Goal: Task Accomplishment & Management: Manage account settings

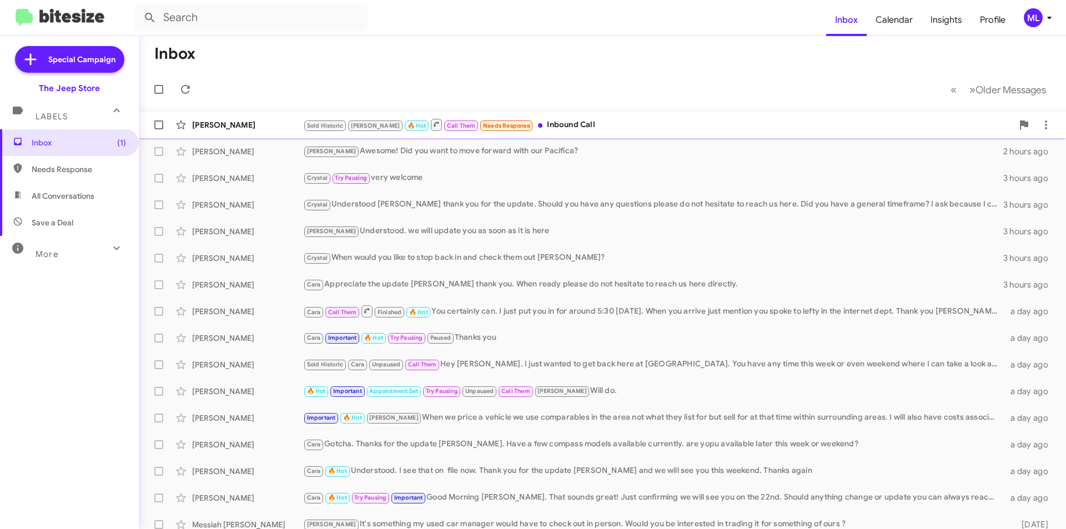
click at [539, 122] on div "Sold Historic [PERSON_NAME] 🔥 Hot Call Them Needs Response Inbound Call" at bounding box center [658, 125] width 710 height 14
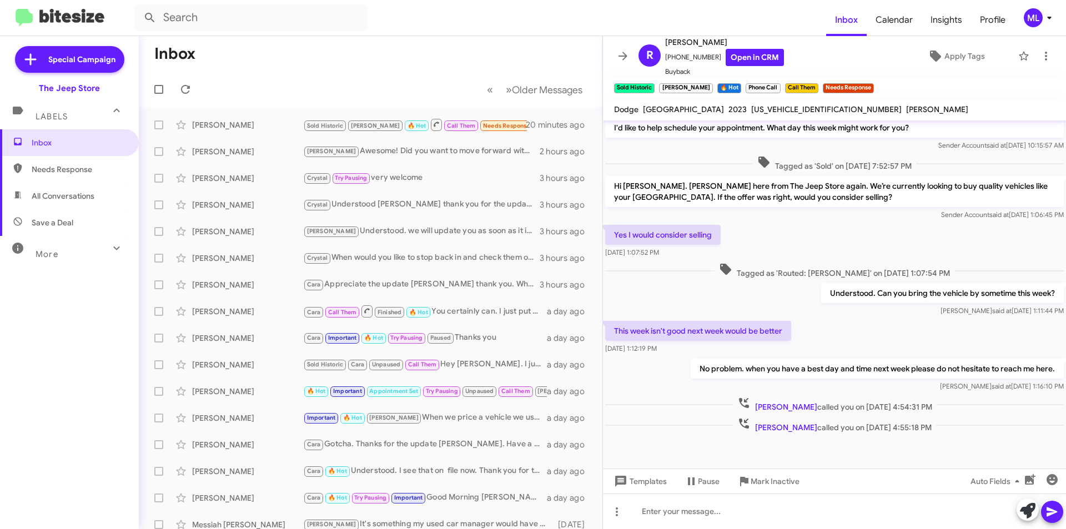
scroll to position [682, 0]
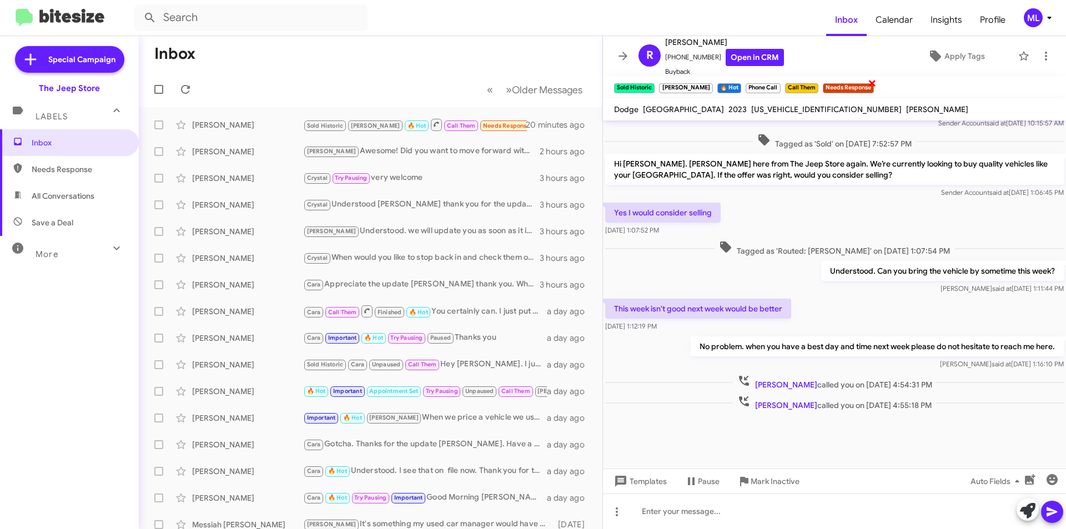
click at [868, 81] on span "×" at bounding box center [872, 82] width 9 height 13
click at [960, 54] on span "Apply Tags" at bounding box center [965, 56] width 41 height 20
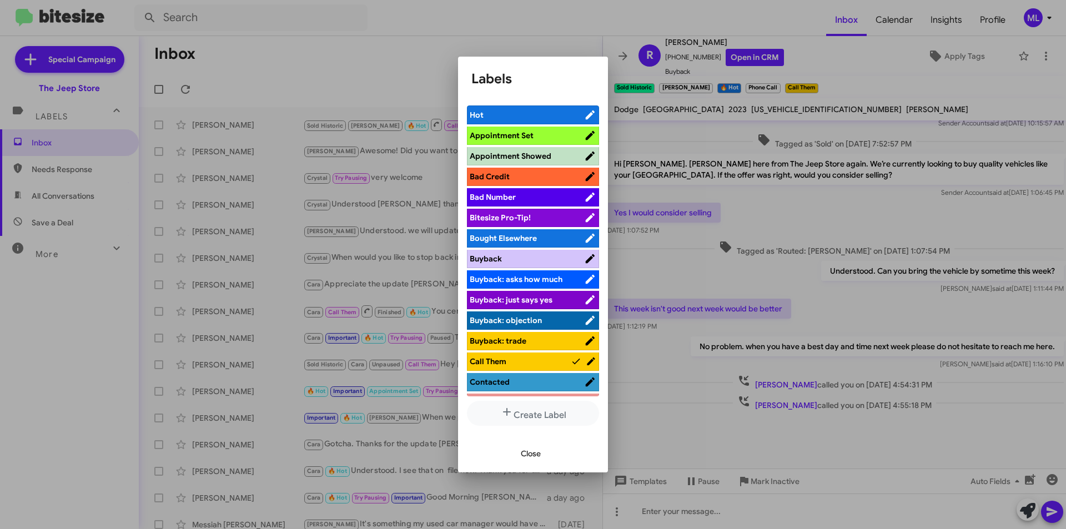
click at [513, 131] on span "Appointment Set" at bounding box center [502, 136] width 64 height 10
click at [542, 441] on div "Close" at bounding box center [532, 454] width 123 height 38
click at [540, 450] on span "Close" at bounding box center [531, 454] width 20 height 20
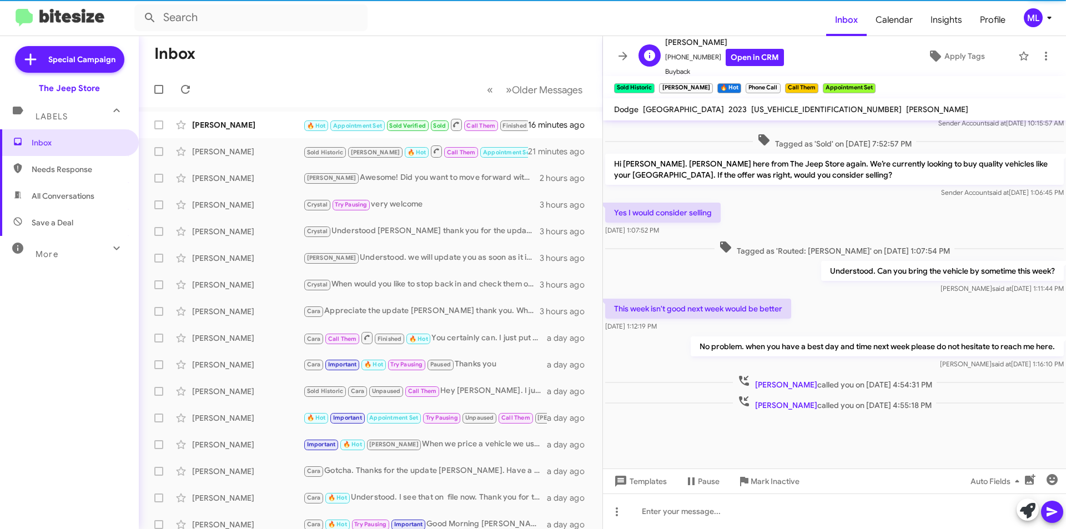
click at [690, 52] on span "[PHONE_NUMBER] Open in CRM" at bounding box center [724, 57] width 119 height 17
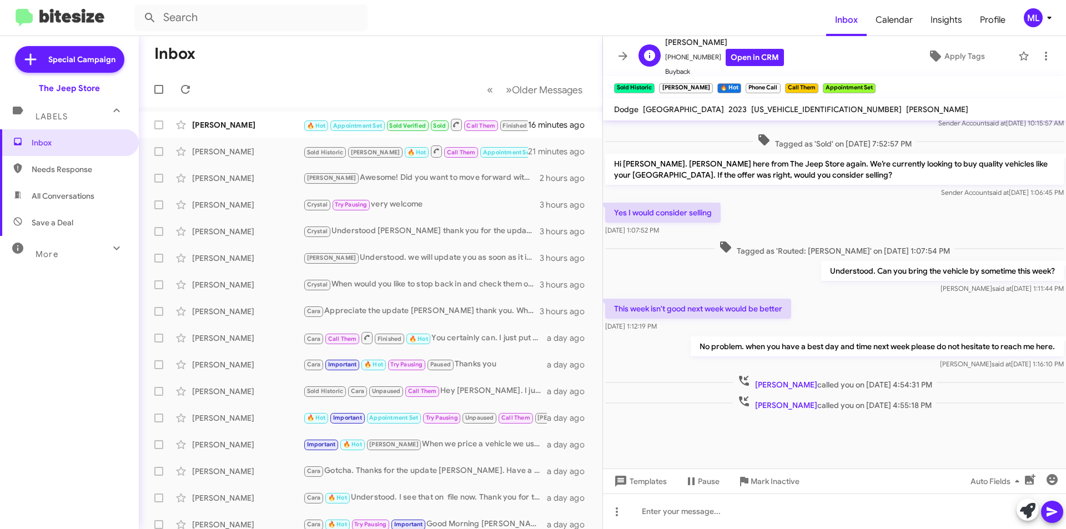
click at [690, 52] on span "[PHONE_NUMBER] Open in CRM" at bounding box center [724, 57] width 119 height 17
copy span "17327667150"
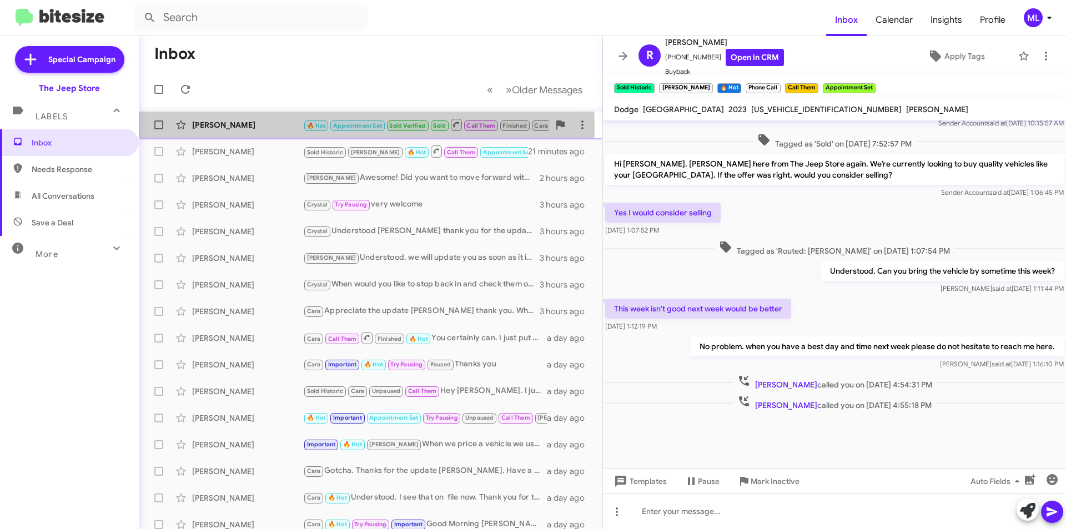
click at [234, 128] on div "[PERSON_NAME]" at bounding box center [247, 124] width 111 height 11
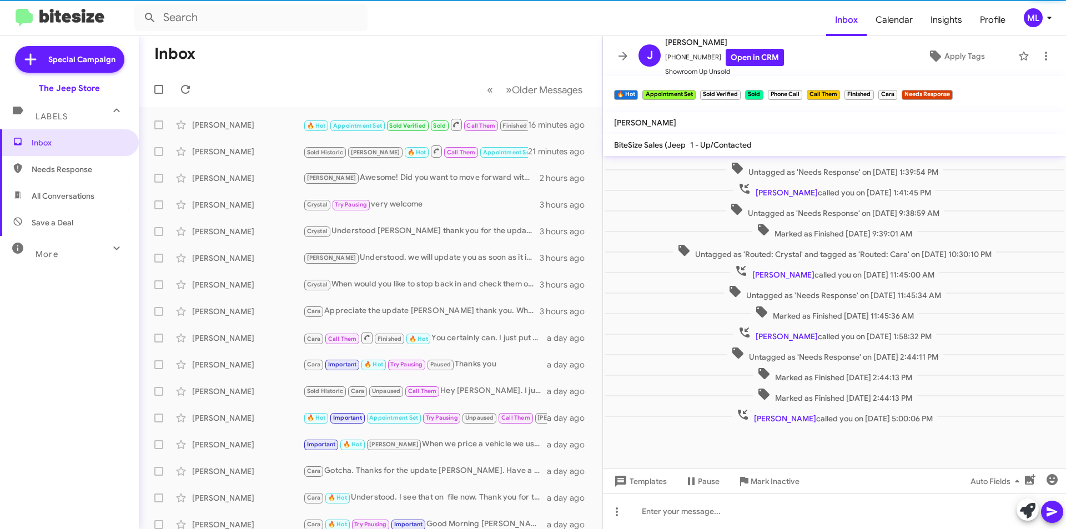
scroll to position [154, 0]
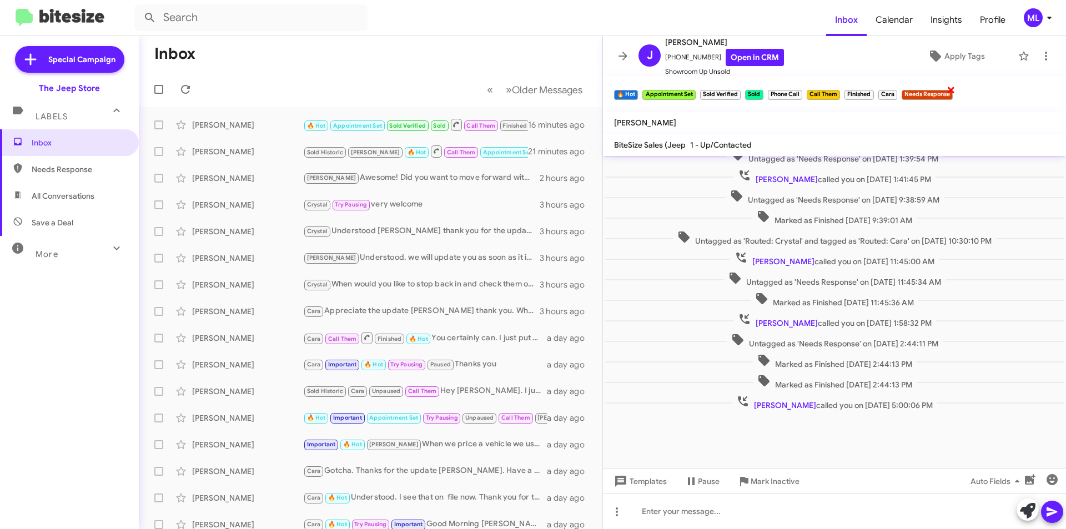
click at [951, 89] on span "×" at bounding box center [951, 89] width 9 height 13
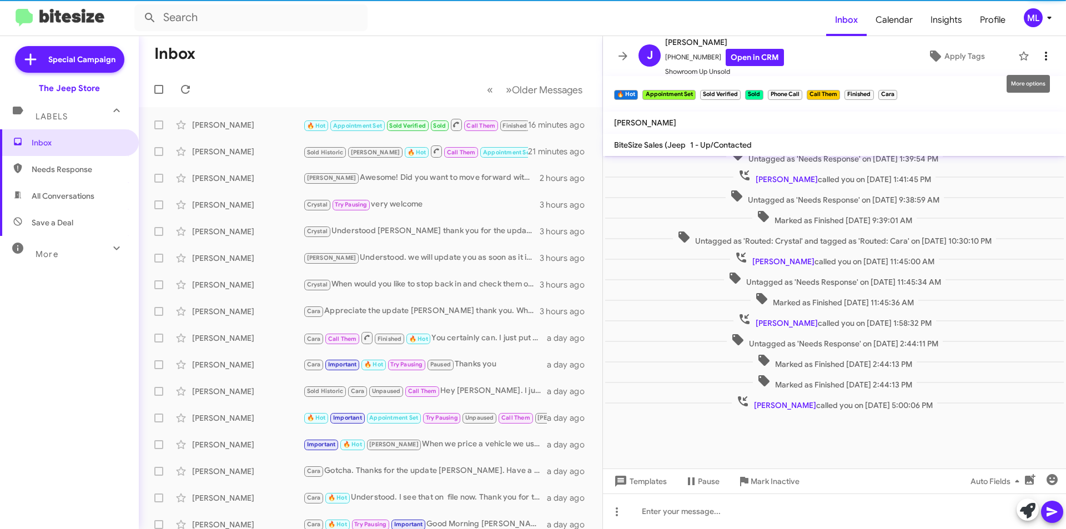
click at [1042, 52] on icon at bounding box center [1046, 55] width 13 height 13
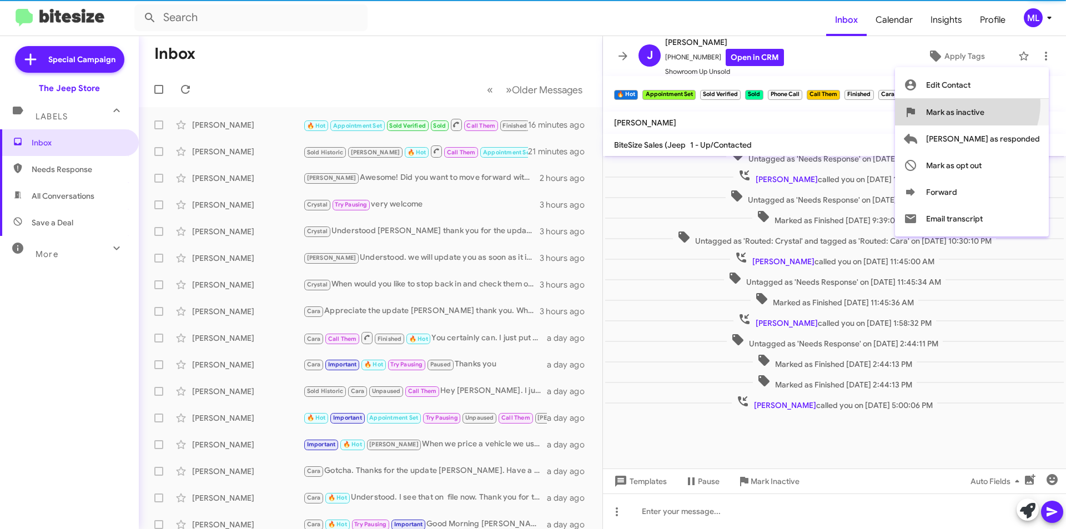
click at [985, 104] on span "Mark as inactive" at bounding box center [955, 112] width 58 height 27
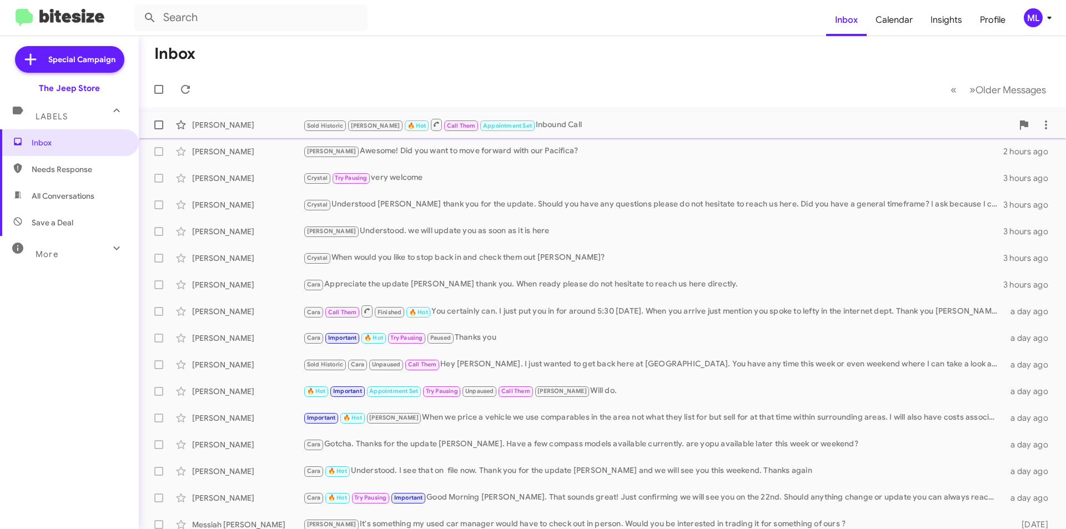
click at [239, 122] on div "[PERSON_NAME]" at bounding box center [247, 124] width 111 height 11
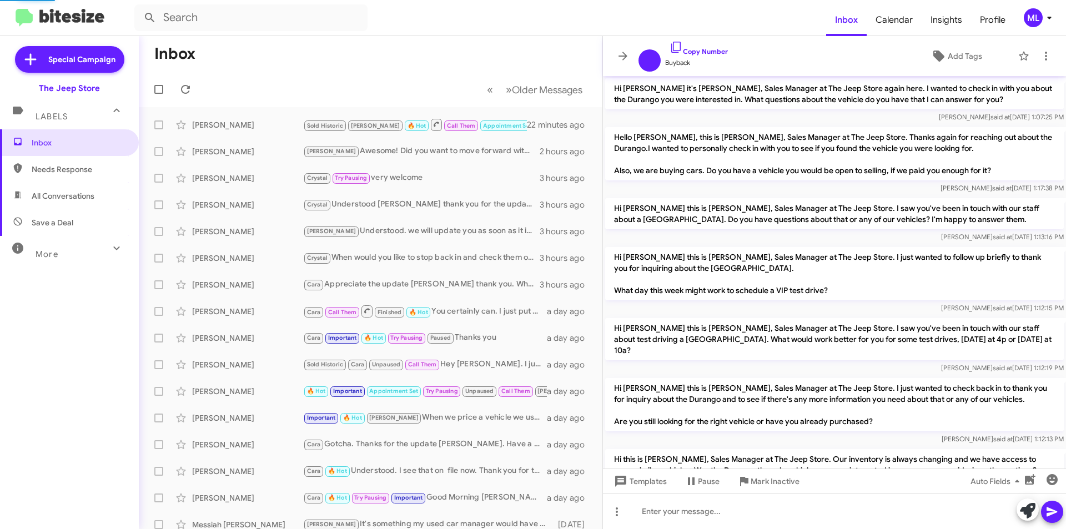
scroll to position [581, 0]
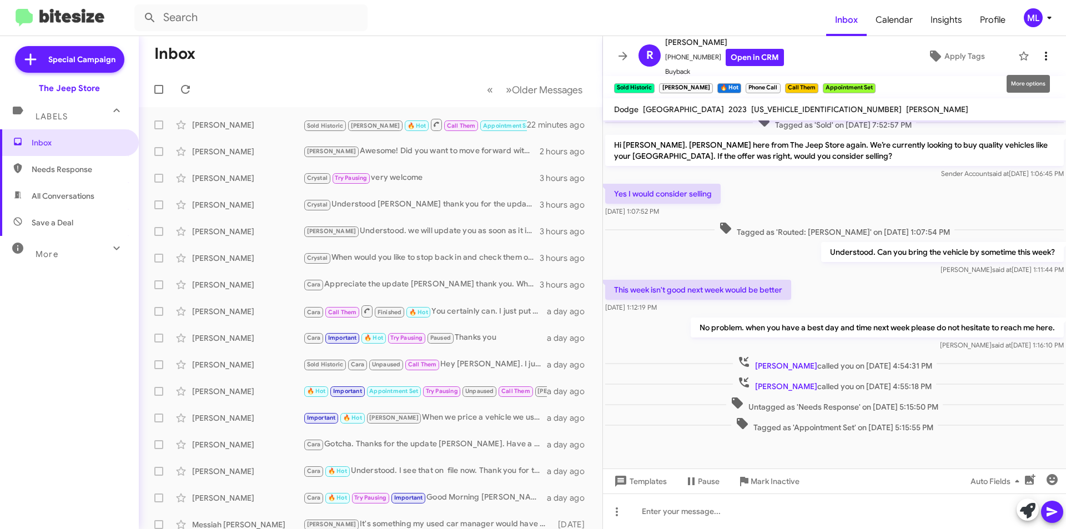
click at [1042, 54] on icon at bounding box center [1046, 55] width 13 height 13
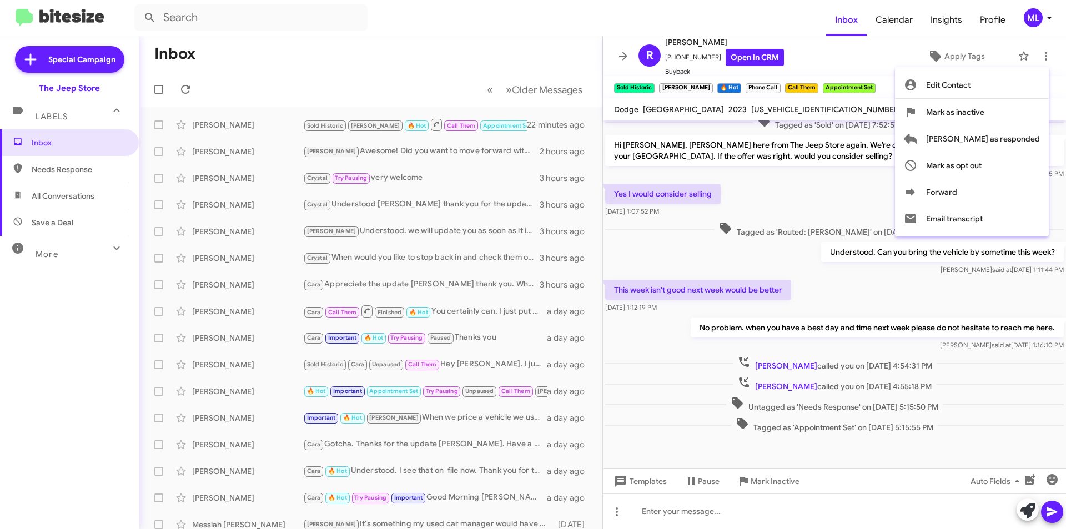
click at [931, 49] on div at bounding box center [533, 264] width 1066 height 529
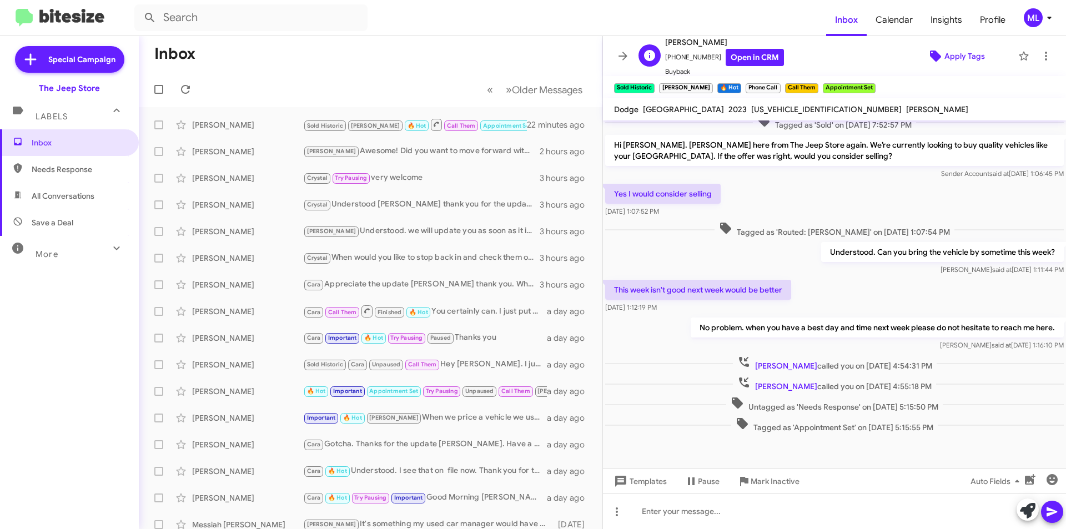
click at [949, 56] on span "Apply Tags" at bounding box center [965, 56] width 41 height 20
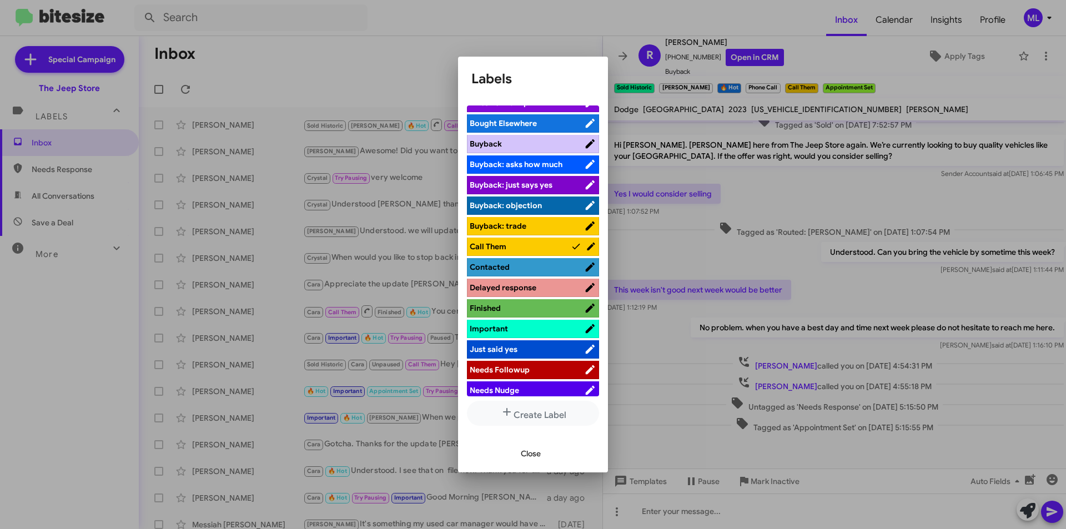
scroll to position [333, 0]
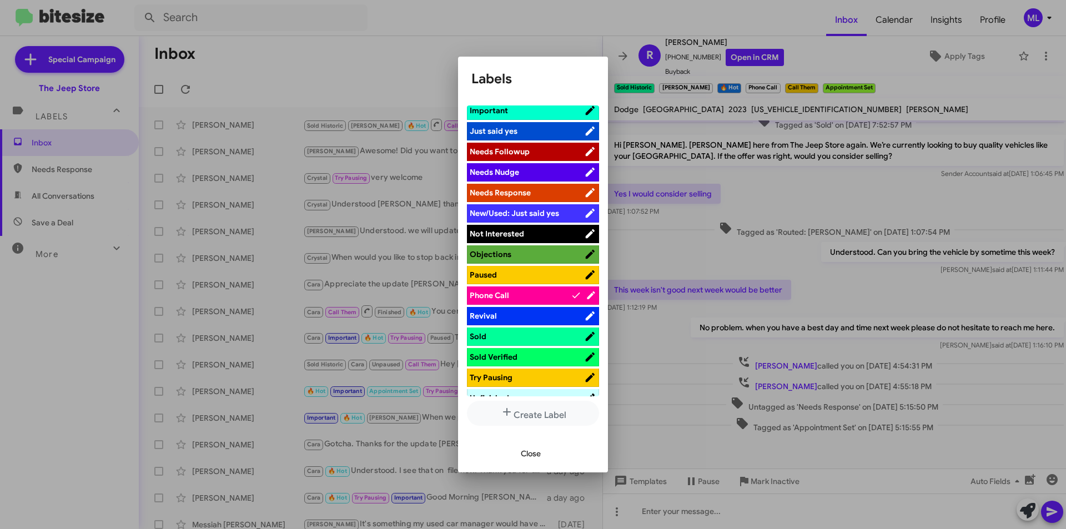
click at [540, 229] on span "Not Interested" at bounding box center [527, 233] width 114 height 11
click at [523, 455] on span "Close" at bounding box center [531, 454] width 20 height 20
